Goal: Check status: Check status

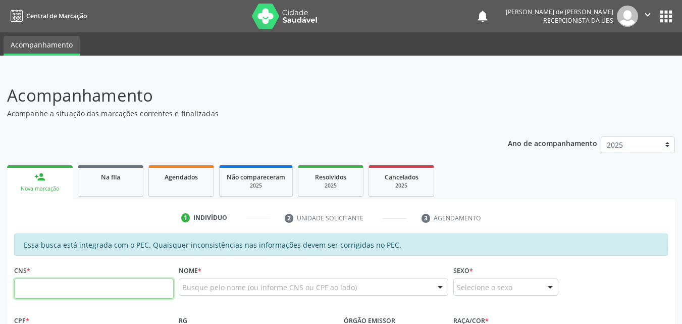
click at [44, 279] on input "text" at bounding box center [94, 288] width 160 height 20
type input "7"
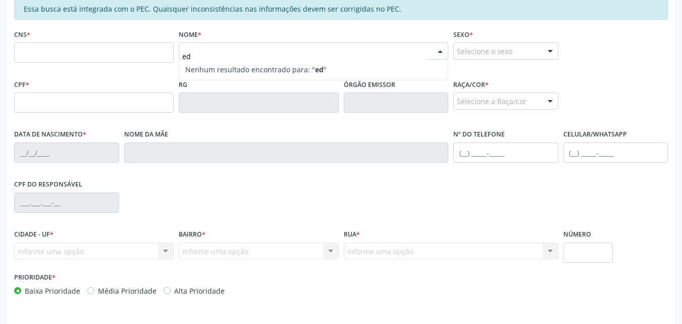
type input "e"
type input "EDILAINE"
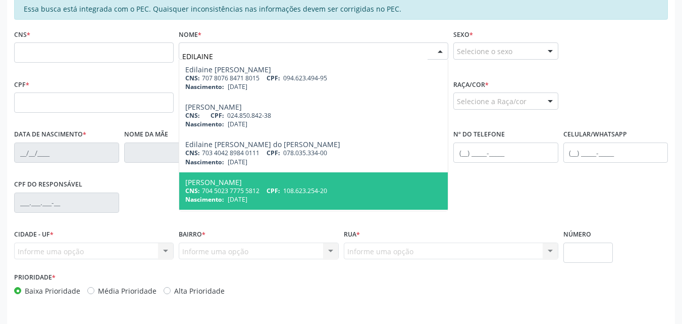
click at [228, 183] on div "[PERSON_NAME]" at bounding box center [313, 182] width 257 height 8
type input "704 5023 7775 5812"
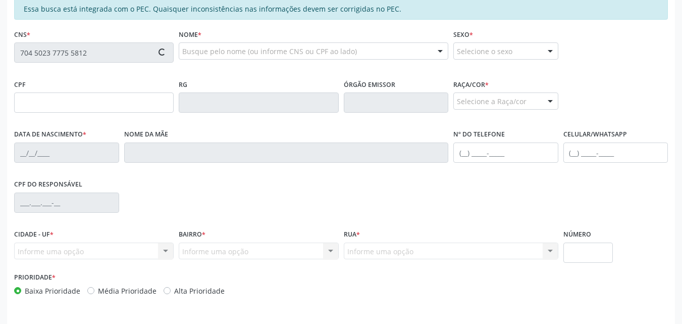
type input "108.623.254-20"
type input "[DATE]"
type input "[PERSON_NAME]"
type input "[PHONE_NUMBER]"
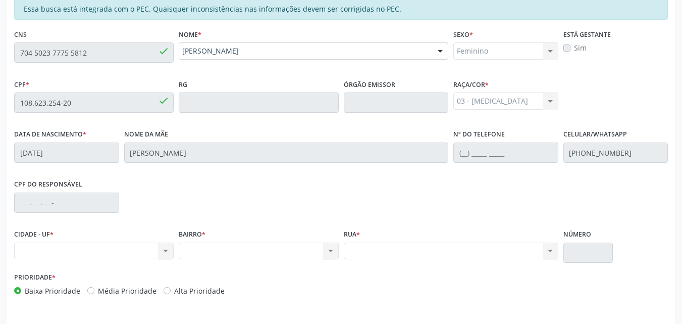
scroll to position [267, 0]
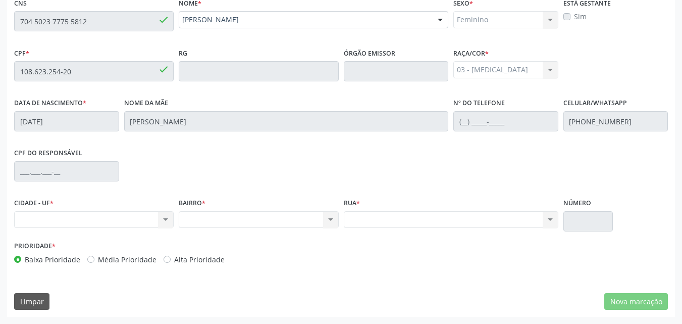
click at [290, 14] on div "[PERSON_NAME]" at bounding box center [314, 19] width 270 height 17
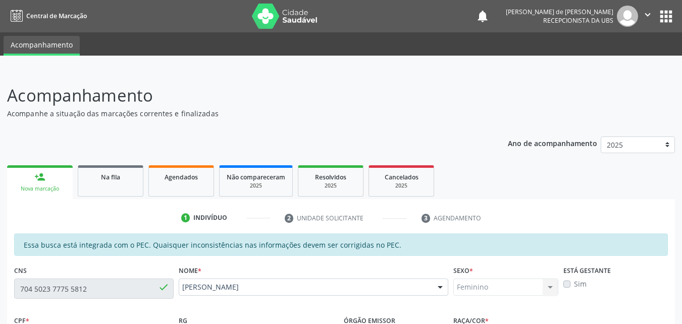
scroll to position [236, 0]
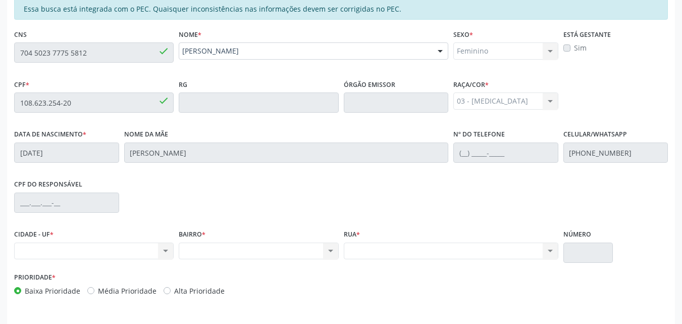
click at [0, 45] on div "Acompanhamento Acompanhe a situação das marcações correntes e finalizadas Relat…" at bounding box center [341, 94] width 682 height 521
